Goal: Obtain resource: Obtain resource

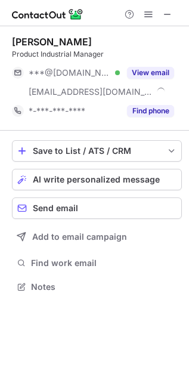
scroll to position [278, 189]
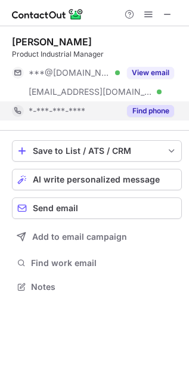
click at [150, 106] on button "Find phone" at bounding box center [150, 111] width 47 height 12
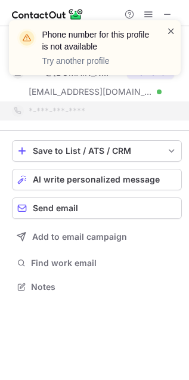
click at [171, 35] on span at bounding box center [171, 31] width 10 height 12
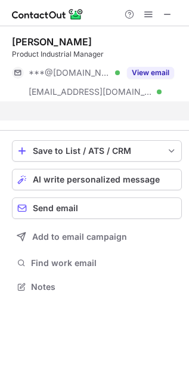
scroll to position [7, 6]
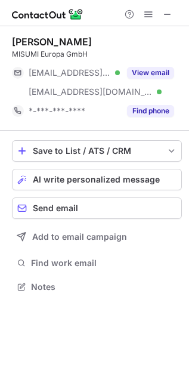
scroll to position [278, 189]
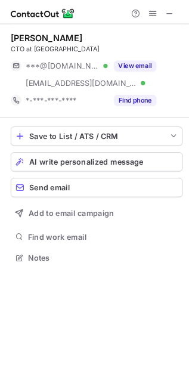
scroll to position [278, 189]
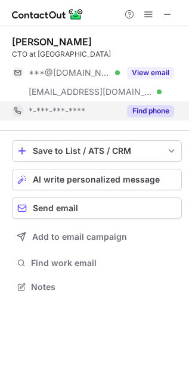
click at [138, 107] on button "Find phone" at bounding box center [150, 111] width 47 height 12
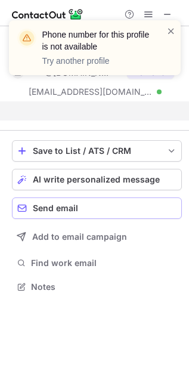
scroll to position [7, 6]
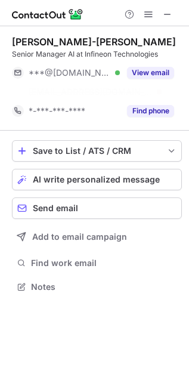
scroll to position [7, 6]
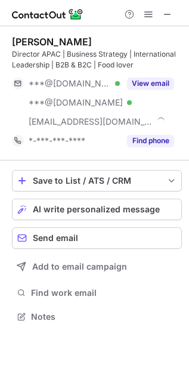
scroll to position [308, 189]
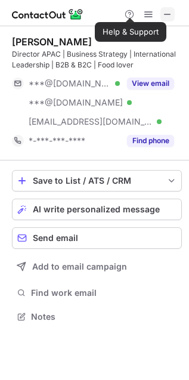
click at [171, 13] on span at bounding box center [168, 15] width 10 height 10
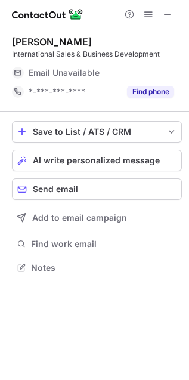
scroll to position [259, 189]
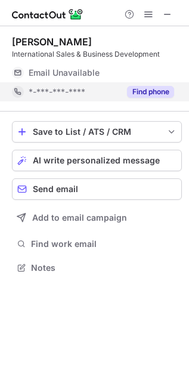
click at [154, 90] on button "Find phone" at bounding box center [150, 92] width 47 height 12
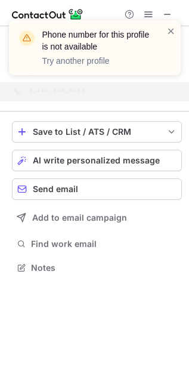
scroll to position [6, 6]
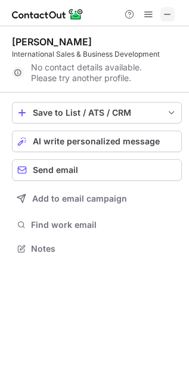
click at [162, 14] on button at bounding box center [167, 14] width 14 height 14
